Goal: Communication & Community: Participate in discussion

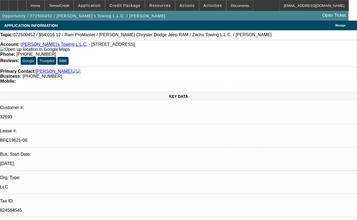
select select "0"
select select "3"
select select "0"
select select "6"
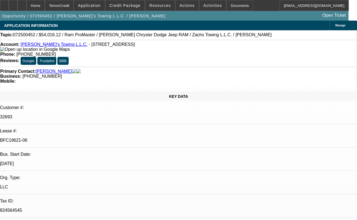
select select "0"
select select "3"
select select "0.1"
select select "4"
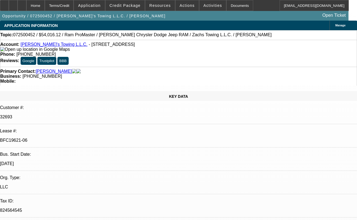
select select "0"
select select "3"
select select "0.1"
select select "4"
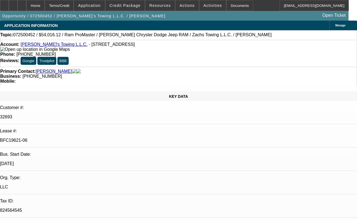
select select "0"
select select "3"
select select "0.1"
select select "4"
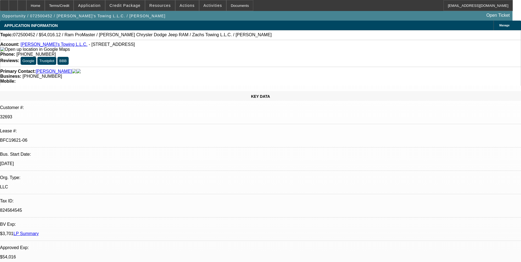
drag, startPoint x: 433, startPoint y: 201, endPoint x: 367, endPoint y: 200, distance: 66.1
drag, startPoint x: 367, startPoint y: 200, endPoint x: 421, endPoint y: 122, distance: 94.7
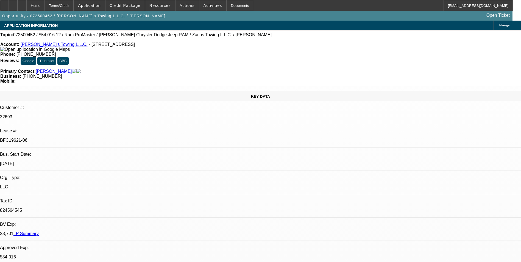
scroll to position [27, 0]
